Goal: Check status: Check status

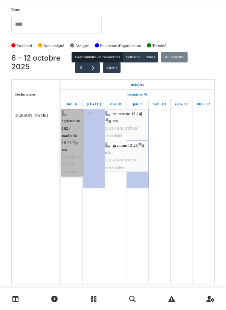
click at [75, 132] on link "agriculture 182 / marbotin 18-26 | n/a 2025/10/146/07313 electricité" at bounding box center [71, 142] width 21 height 67
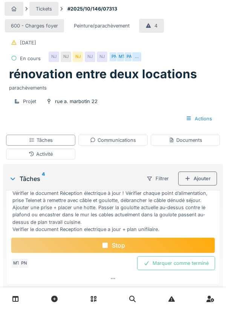
scroll to position [43, 0]
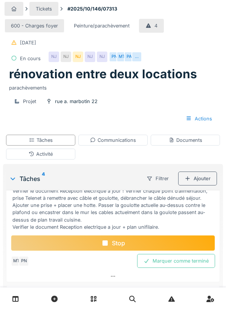
click at [121, 239] on div "Stop" at bounding box center [113, 243] width 204 height 16
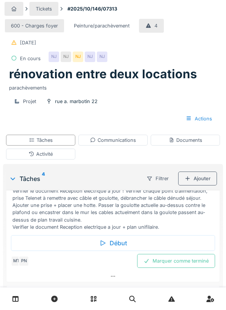
scroll to position [25, 0]
